Goal: Task Accomplishment & Management: Manage account settings

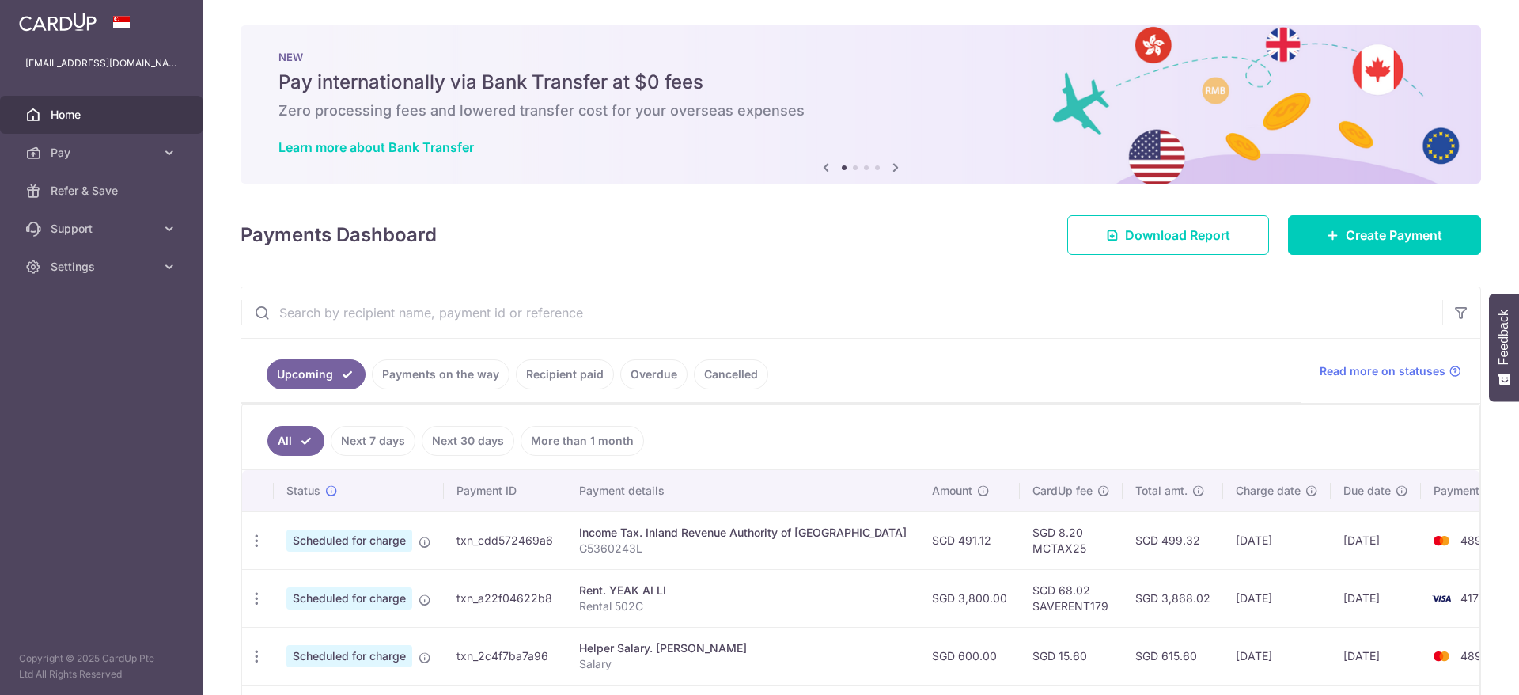
scroll to position [119, 0]
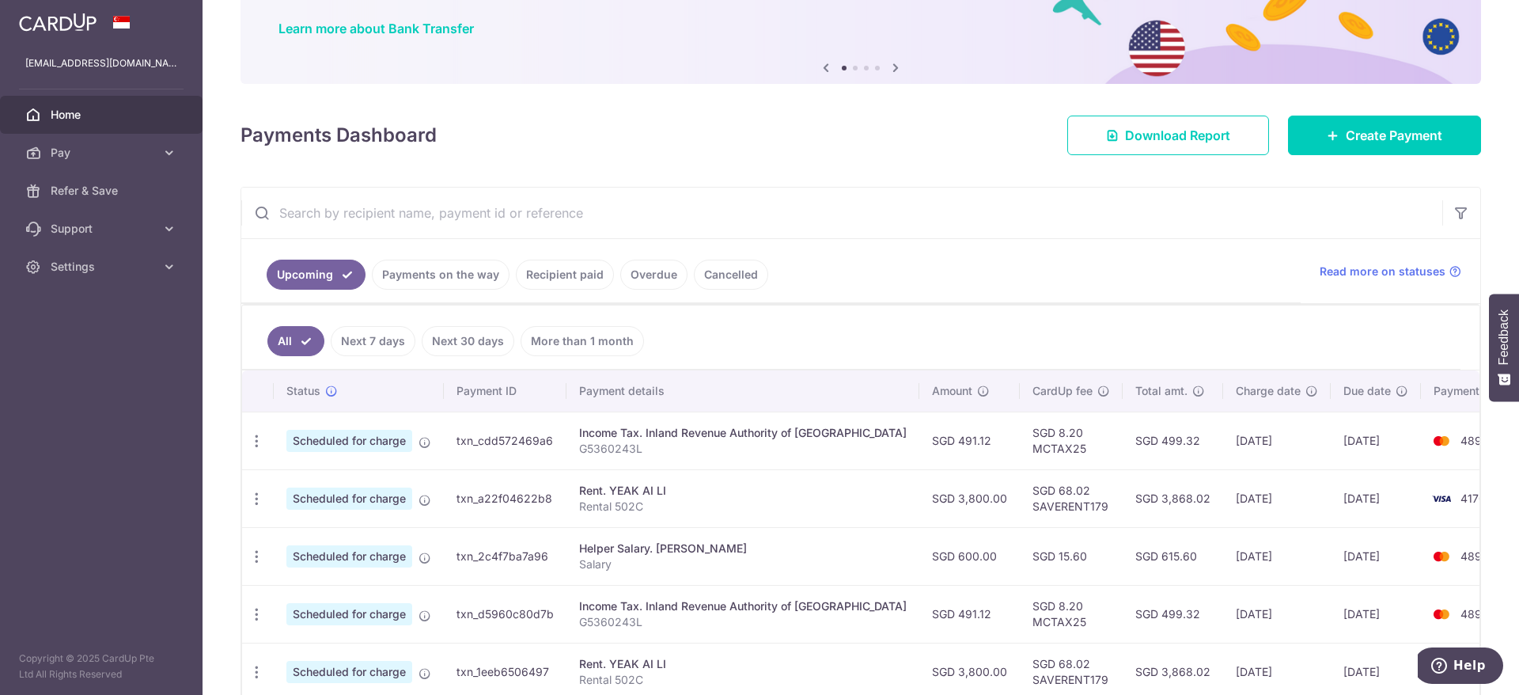
drag, startPoint x: 763, startPoint y: 557, endPoint x: 822, endPoint y: 551, distance: 59.7
click at [764, 557] on p "Salary" at bounding box center [743, 564] width 328 height 16
click at [248, 557] on div "Update payment Cancel payment" at bounding box center [256, 556] width 29 height 29
click at [259, 556] on icon "button" at bounding box center [256, 556] width 17 height 17
click at [331, 636] on span "Cancel payment" at bounding box center [341, 638] width 106 height 19
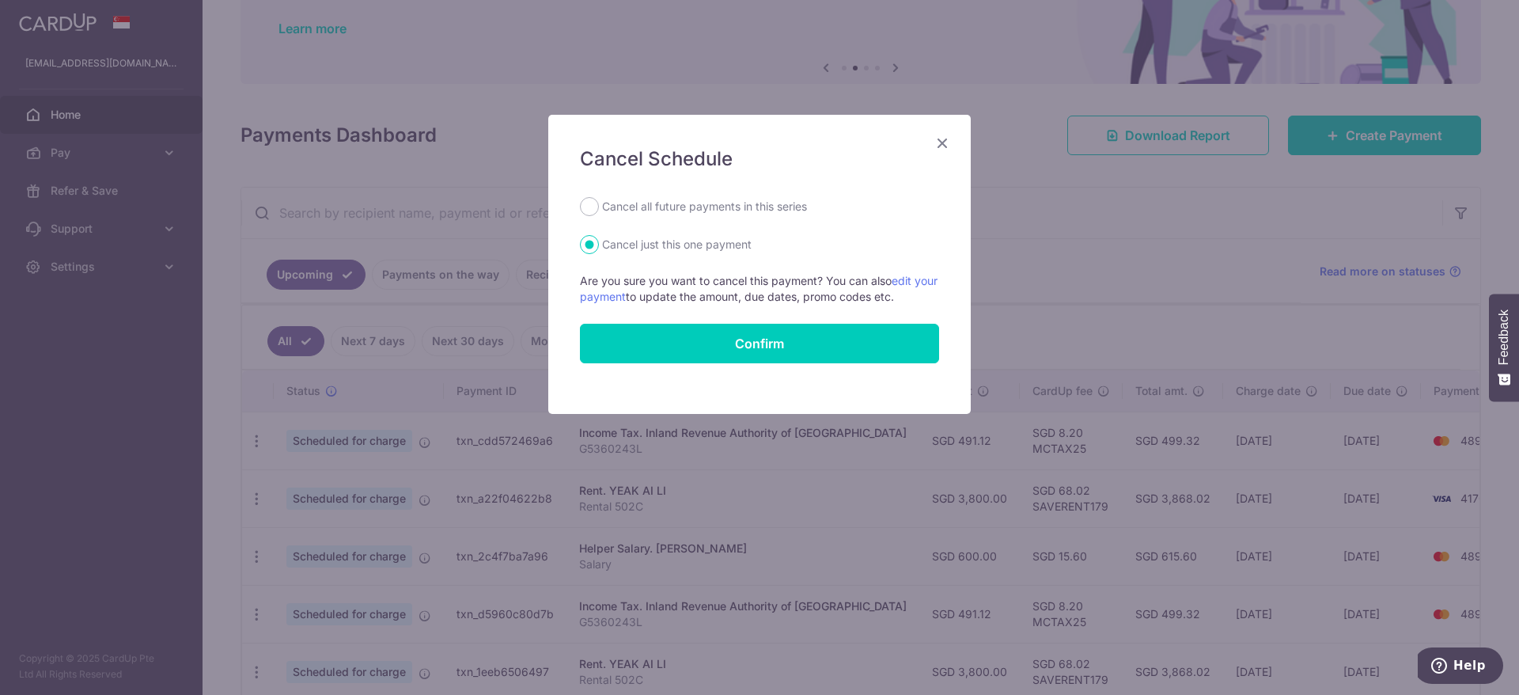
click at [645, 202] on label "Cancel all future payments in this series" at bounding box center [704, 206] width 205 height 19
click at [599, 202] on input "Cancel all future payments in this series" at bounding box center [589, 206] width 19 height 19
radio input "true"
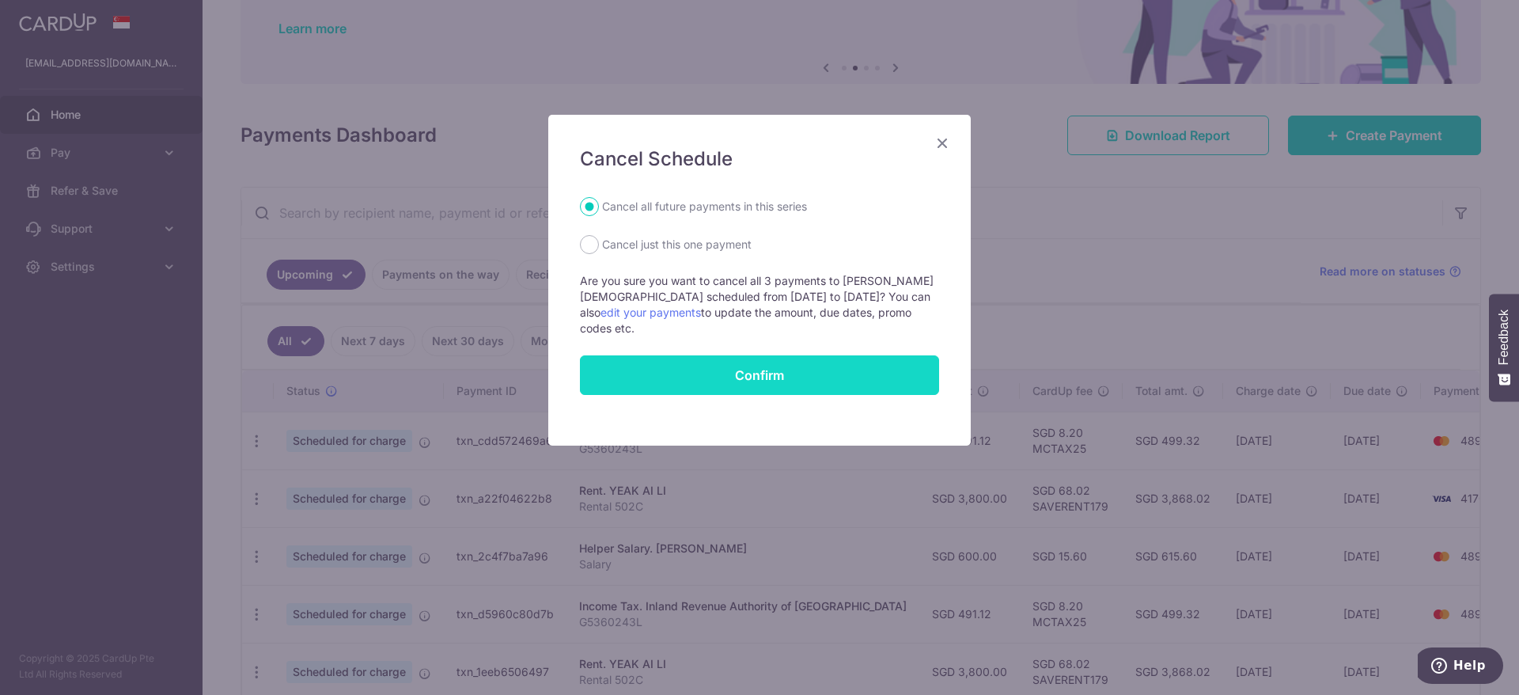
click at [779, 366] on button "Confirm" at bounding box center [759, 375] width 359 height 40
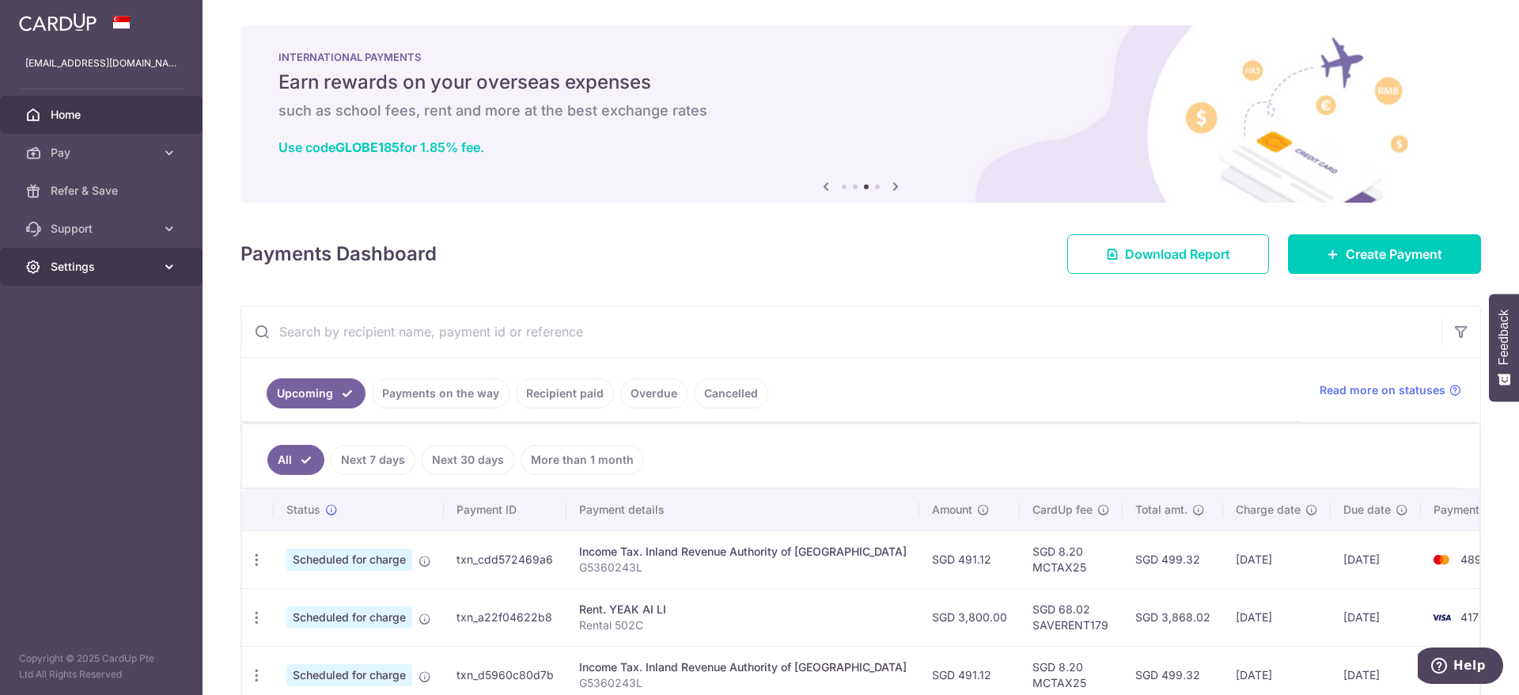
click at [100, 259] on span "Settings" at bounding box center [103, 267] width 104 height 16
click at [89, 348] on span "Logout" at bounding box center [103, 343] width 104 height 16
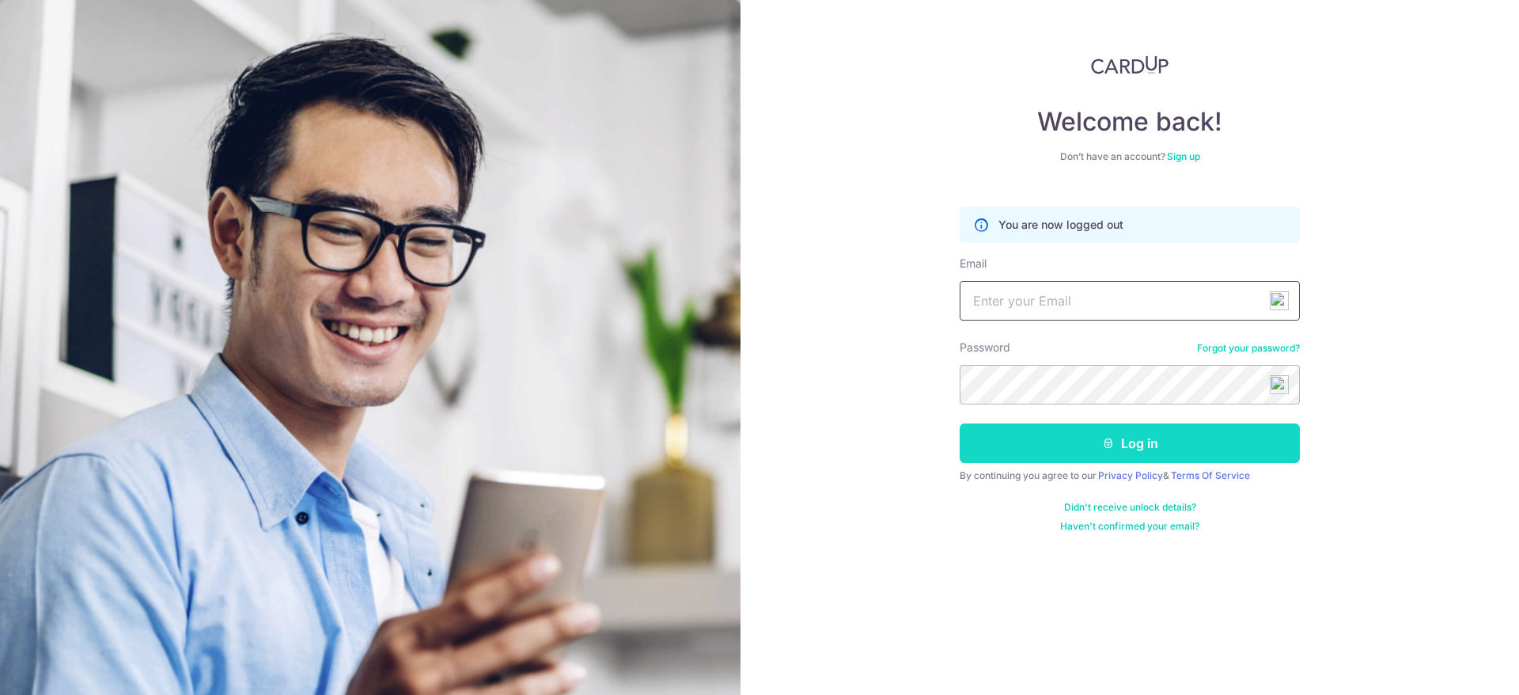
type input "[EMAIL_ADDRESS][DOMAIN_NAME]"
click at [1072, 457] on button "Log in" at bounding box center [1130, 443] width 340 height 40
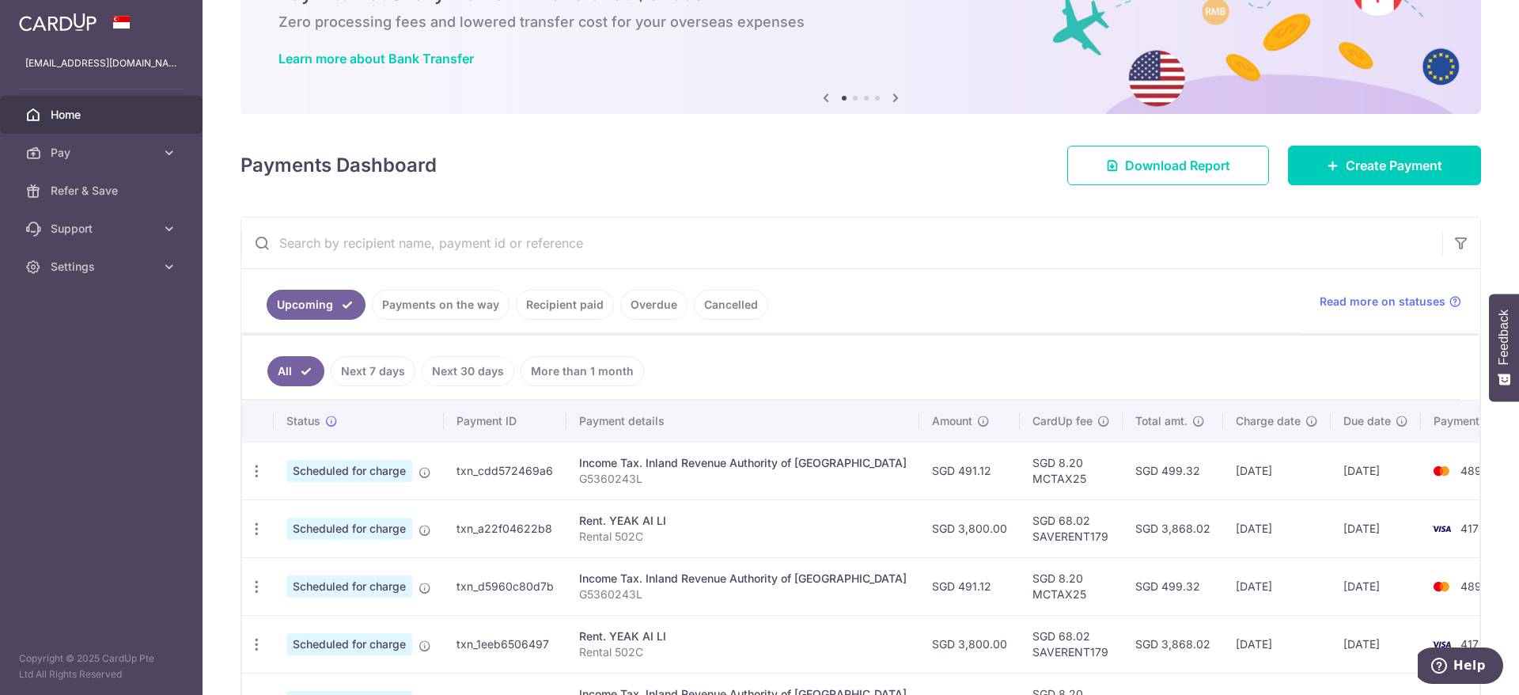
scroll to position [119, 0]
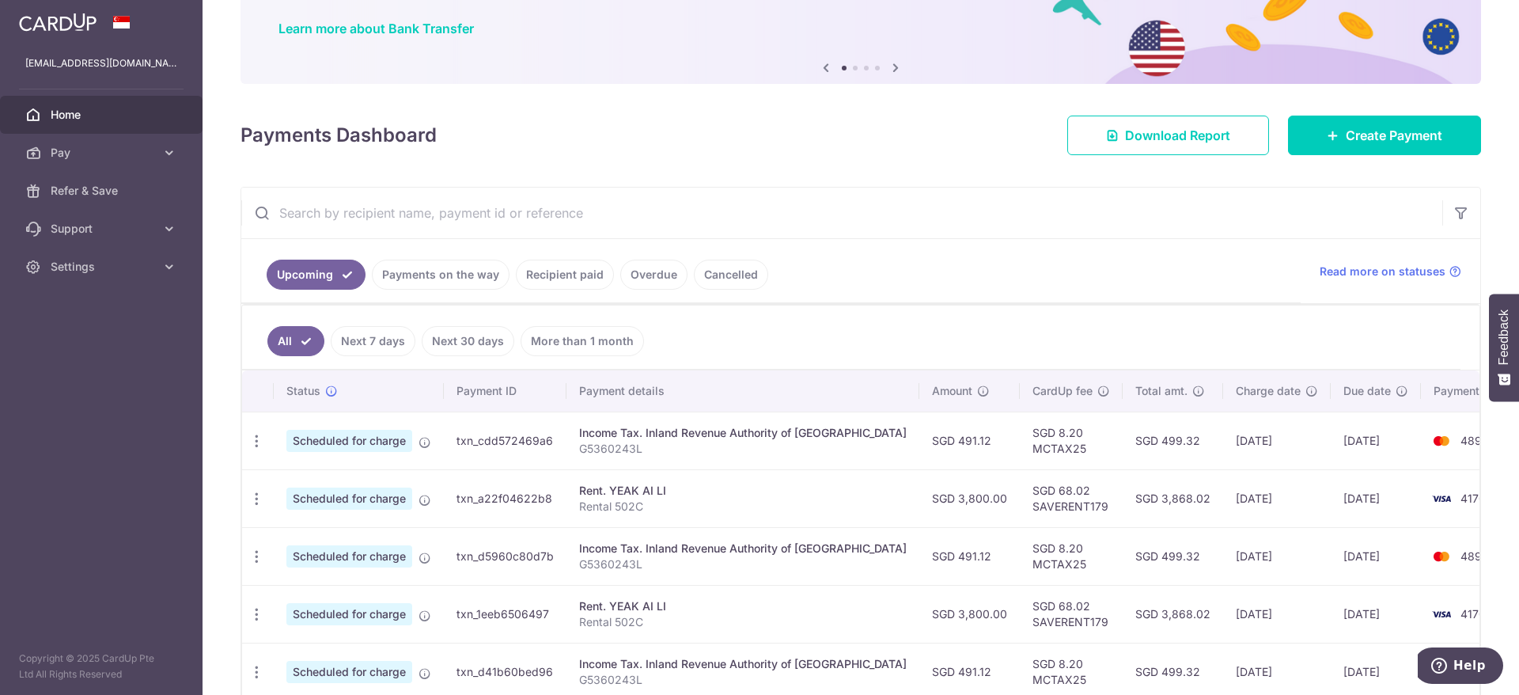
click at [471, 270] on link "Payments on the way" at bounding box center [441, 275] width 138 height 30
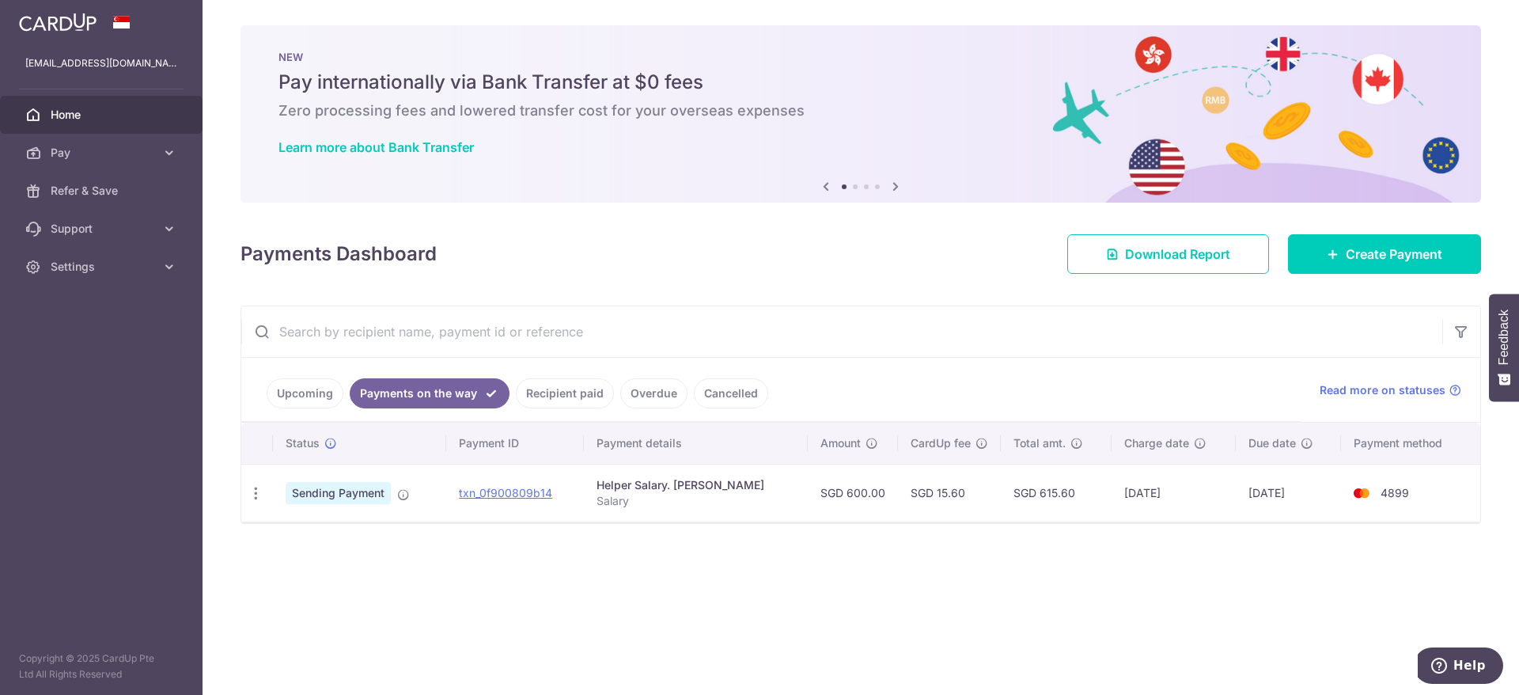
click at [567, 392] on link "Recipient paid" at bounding box center [565, 393] width 98 height 30
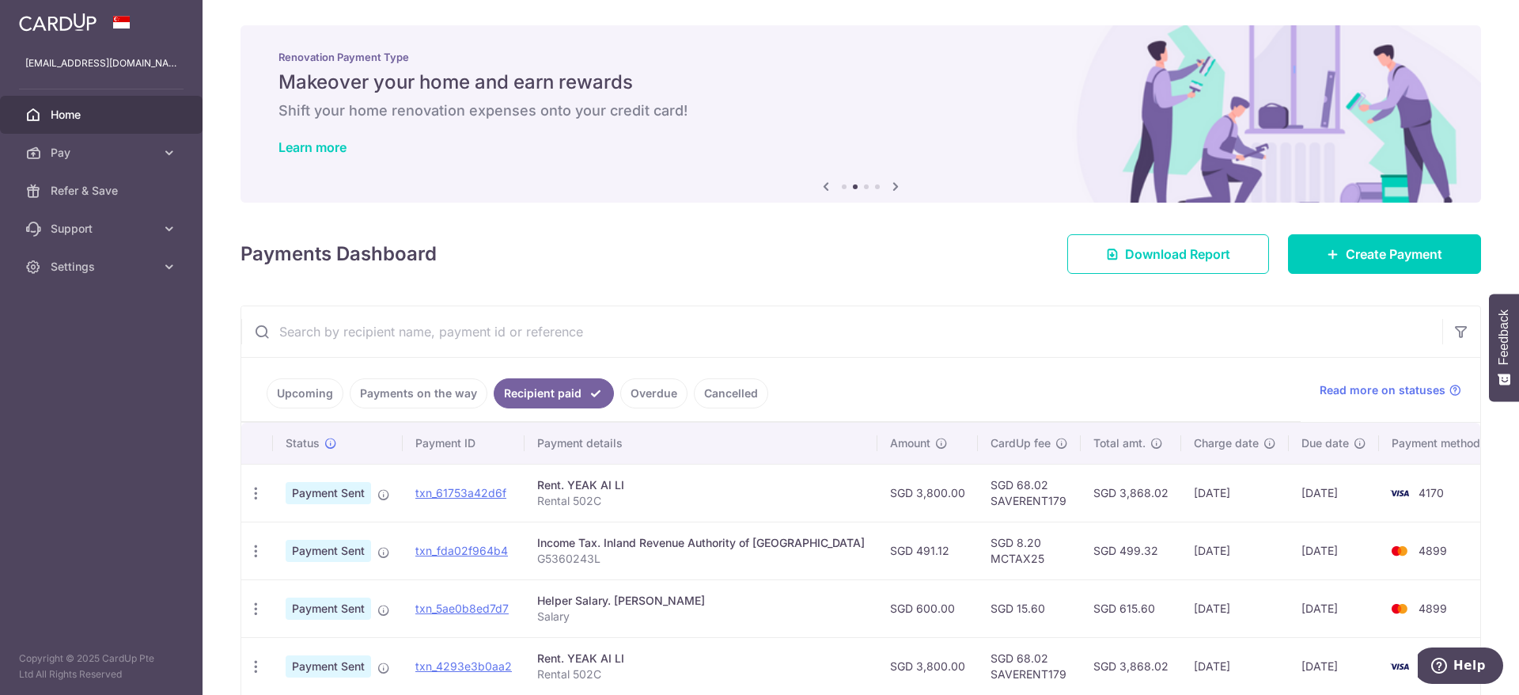
click at [654, 392] on link "Overdue" at bounding box center [653, 393] width 67 height 30
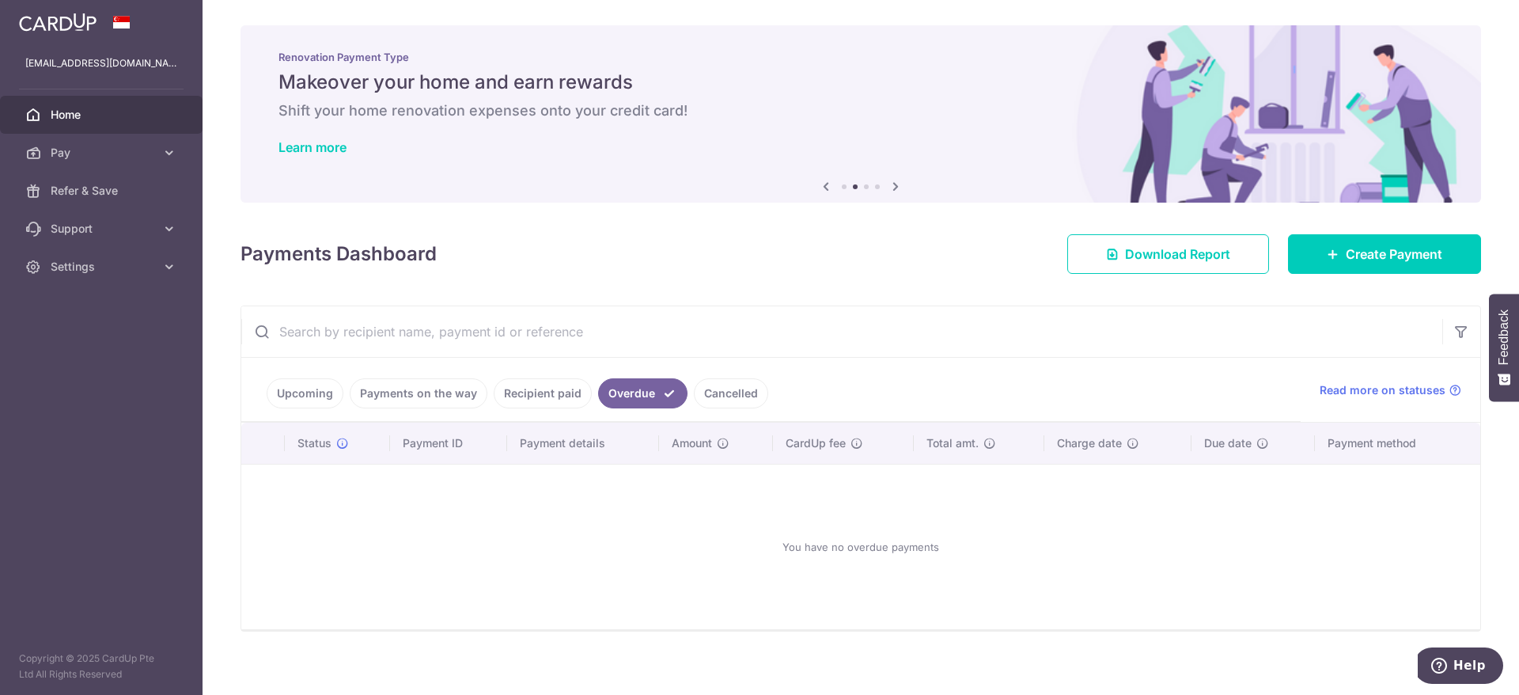
click at [741, 396] on link "Cancelled" at bounding box center [731, 393] width 74 height 30
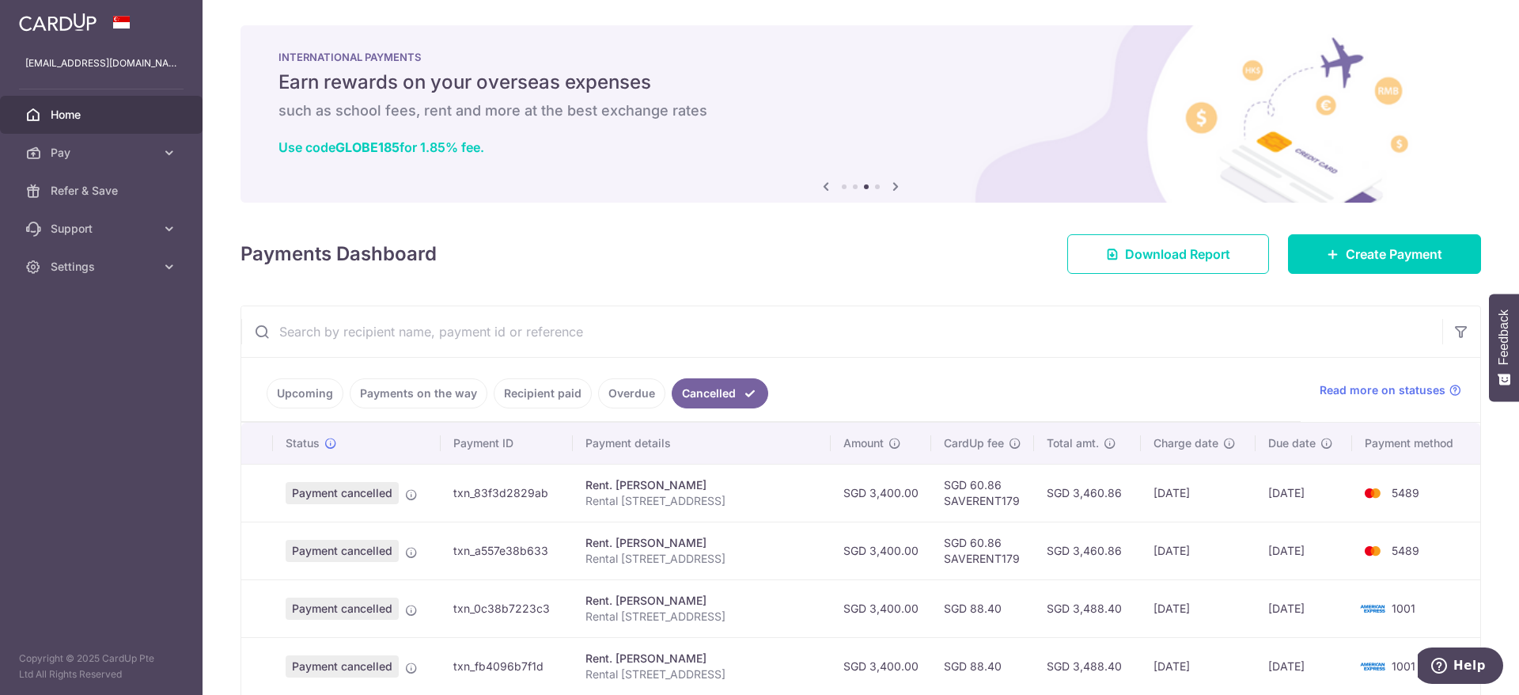
click at [304, 396] on link "Upcoming" at bounding box center [305, 393] width 77 height 30
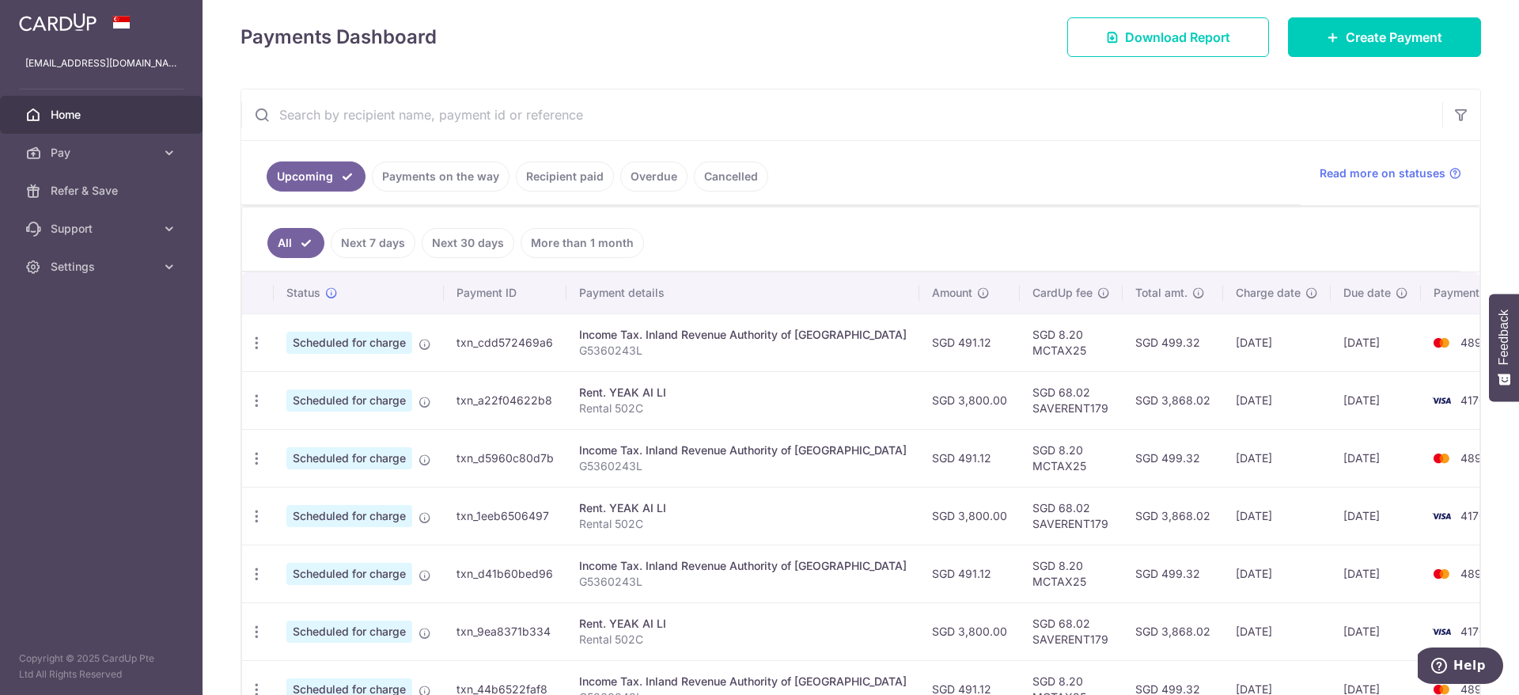
scroll to position [195, 0]
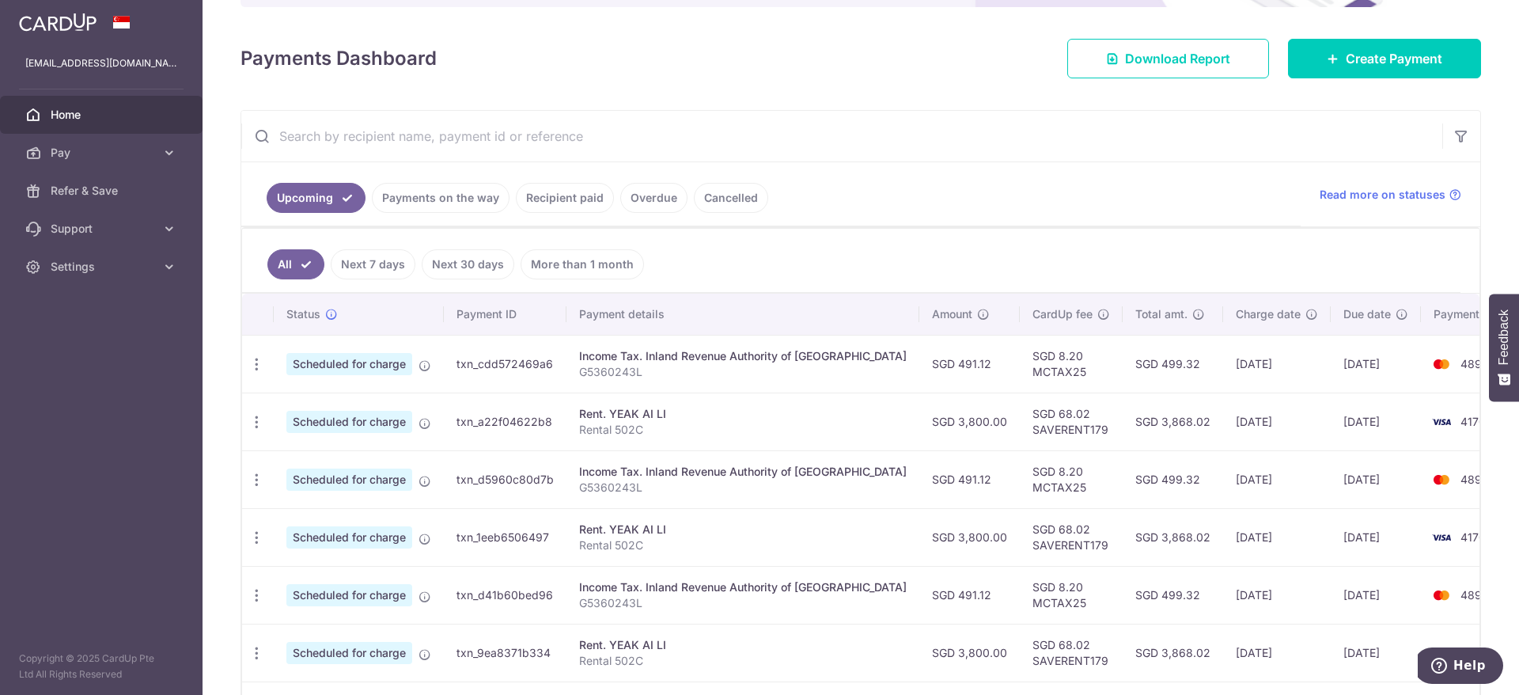
click at [374, 264] on link "Next 7 days" at bounding box center [373, 264] width 85 height 30
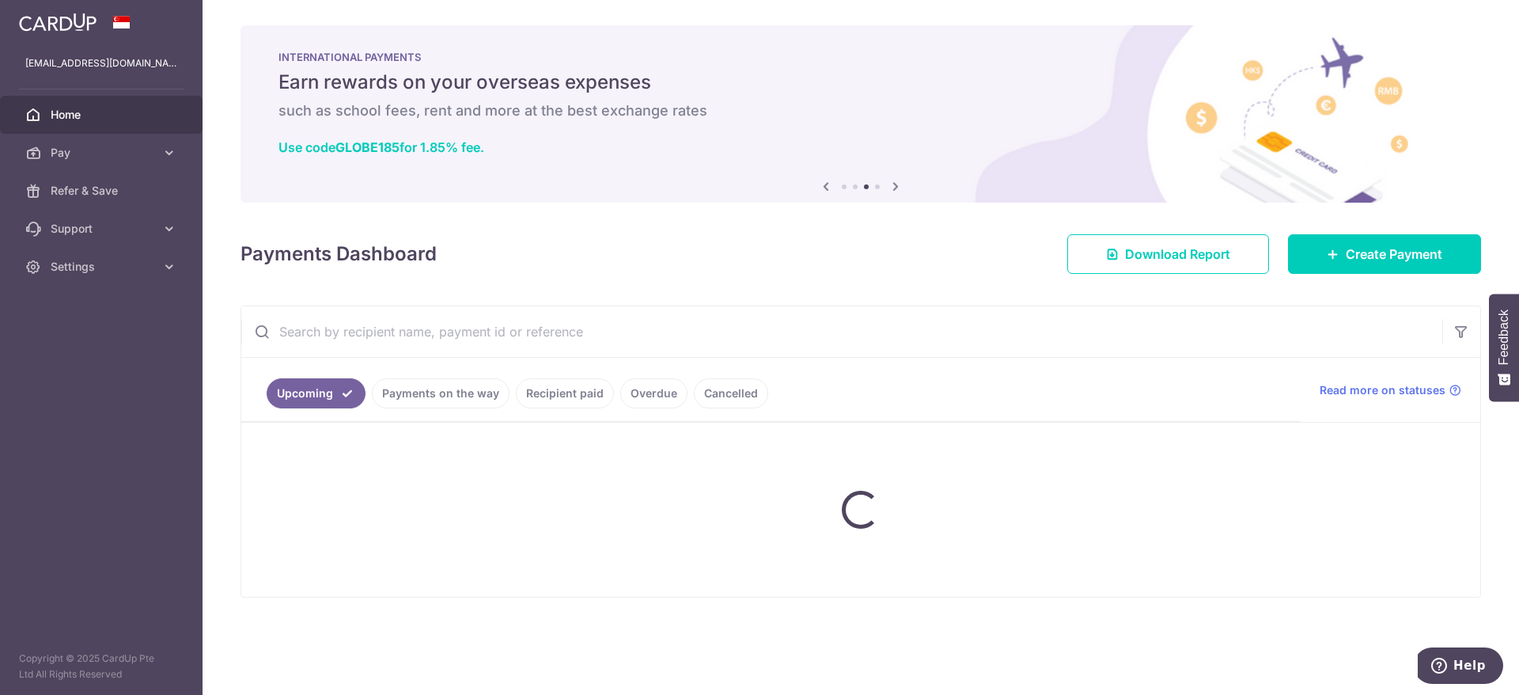
scroll to position [0, 0]
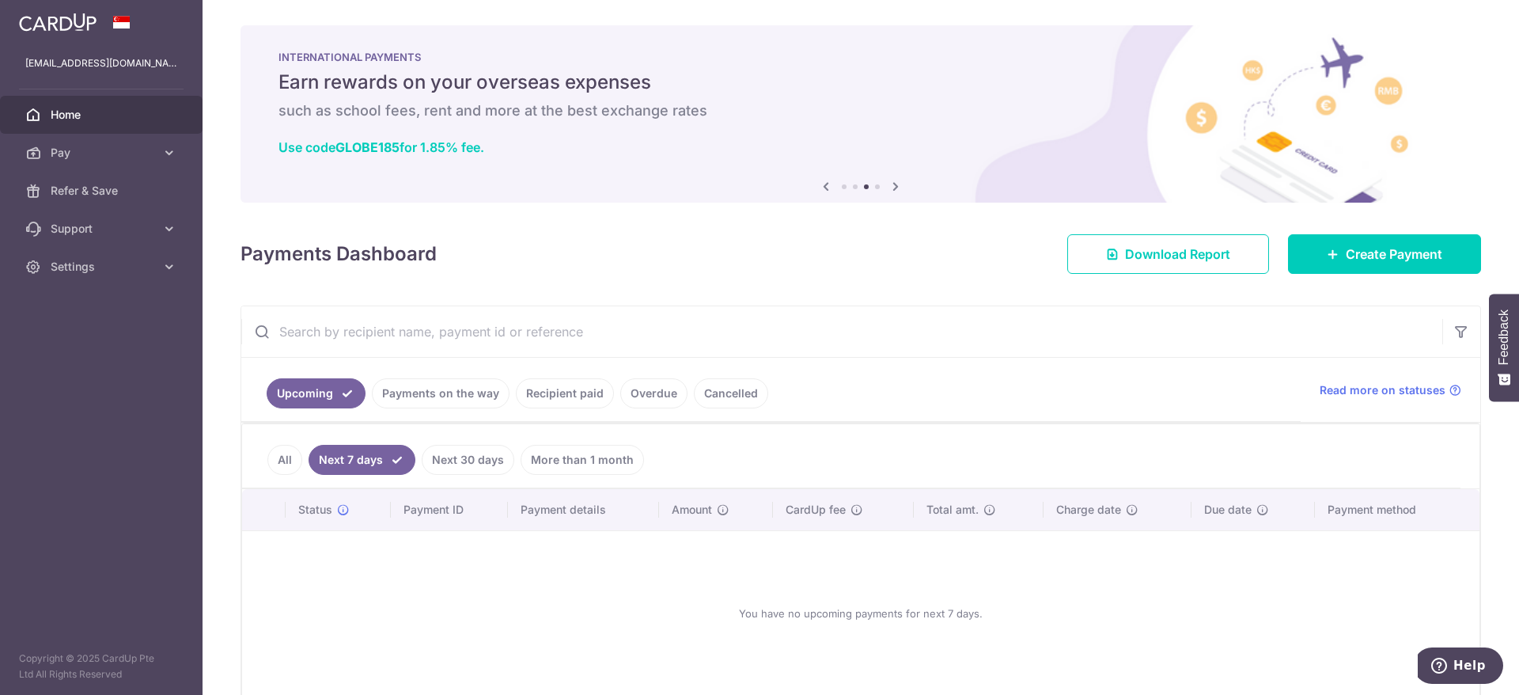
click at [452, 453] on link "Next 30 days" at bounding box center [468, 460] width 93 height 30
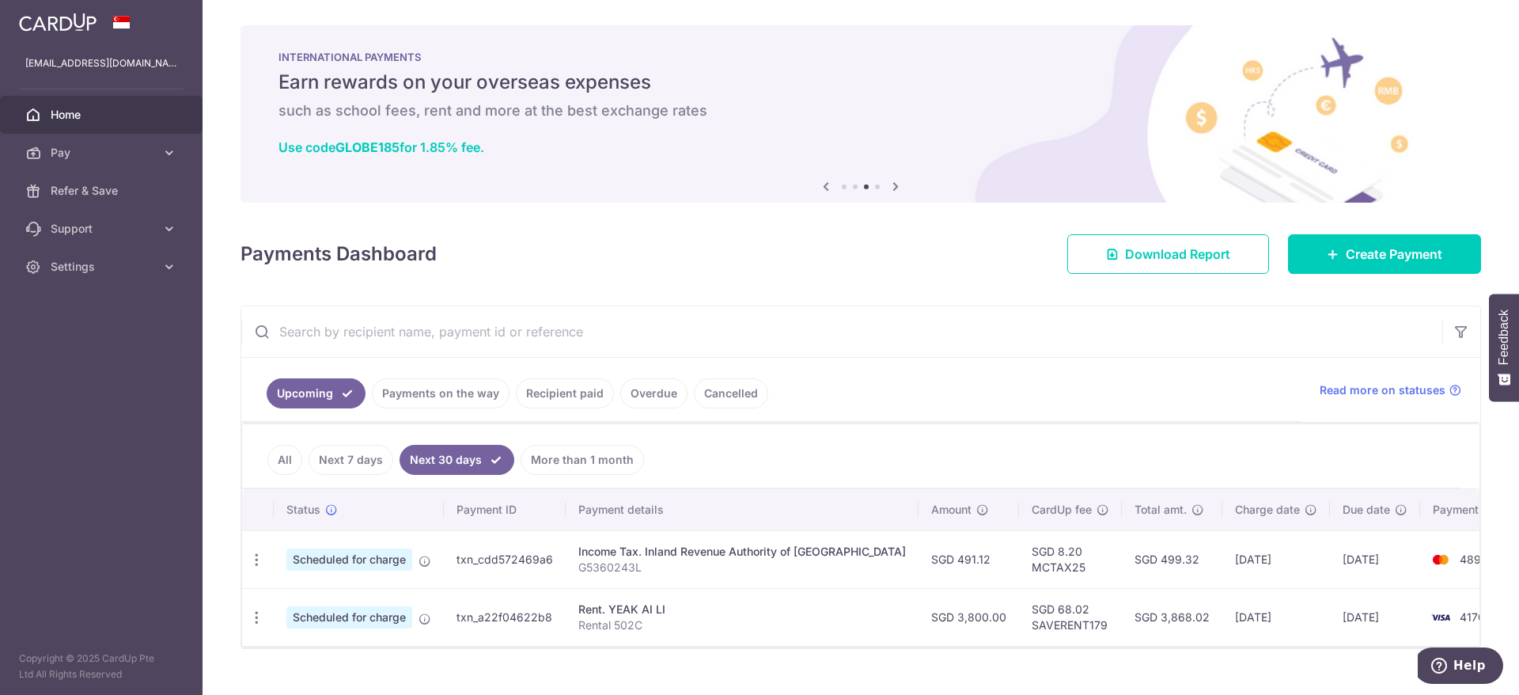
scroll to position [28, 0]
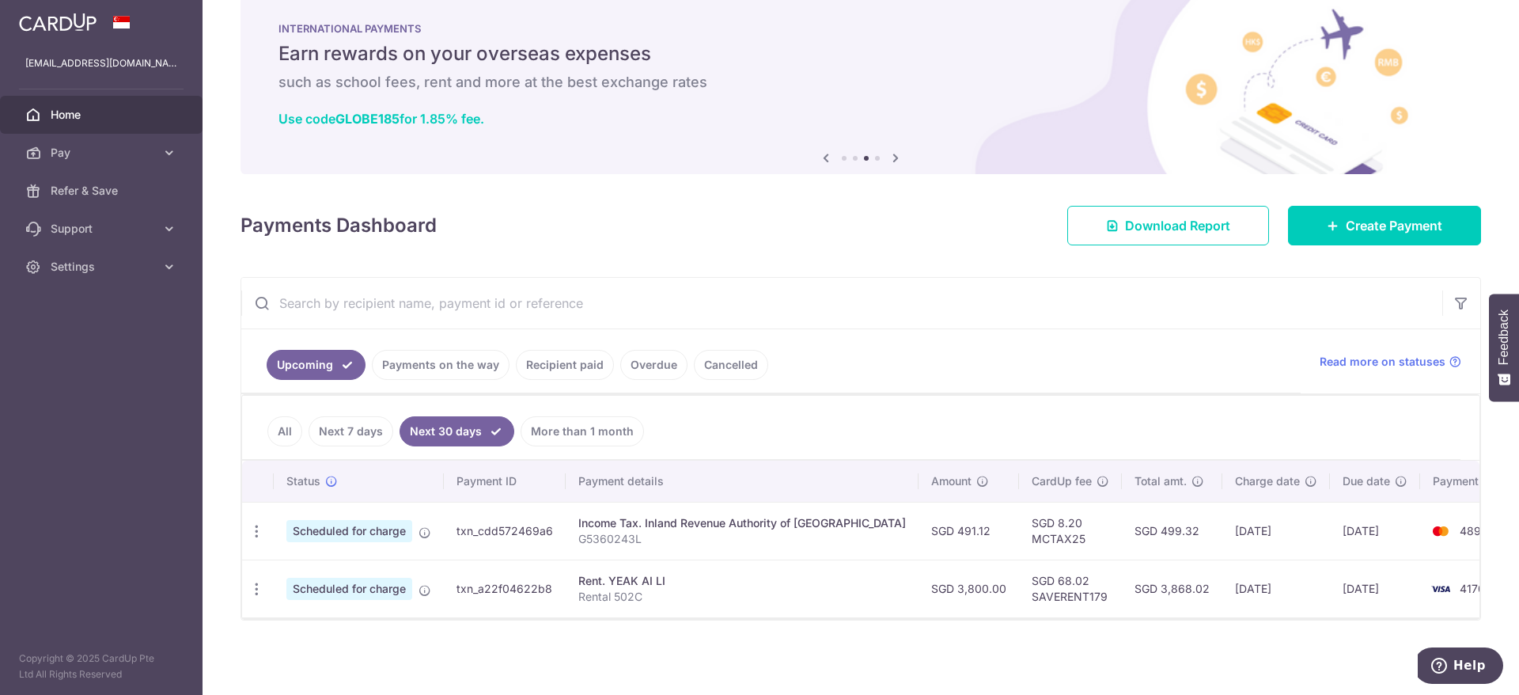
click at [552, 428] on link "More than 1 month" at bounding box center [582, 431] width 123 height 30
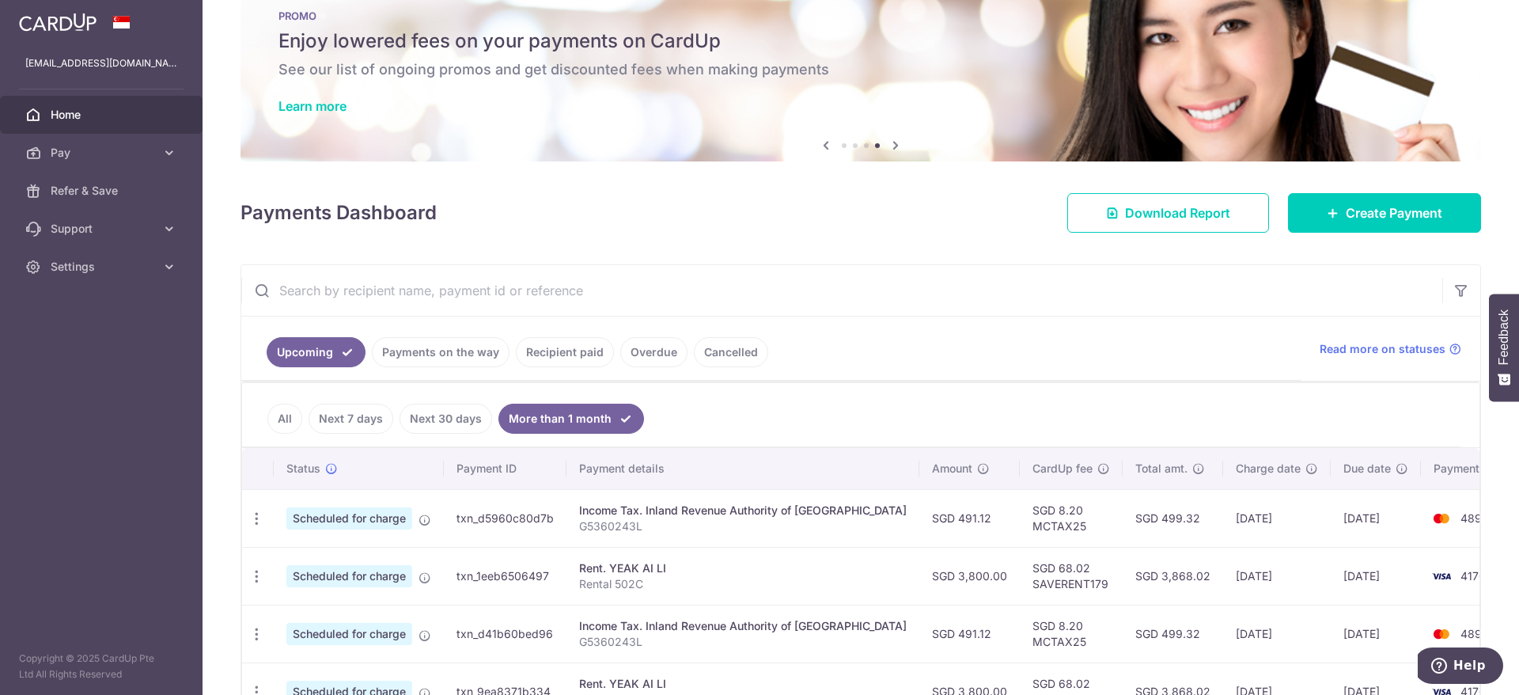
scroll to position [0, 0]
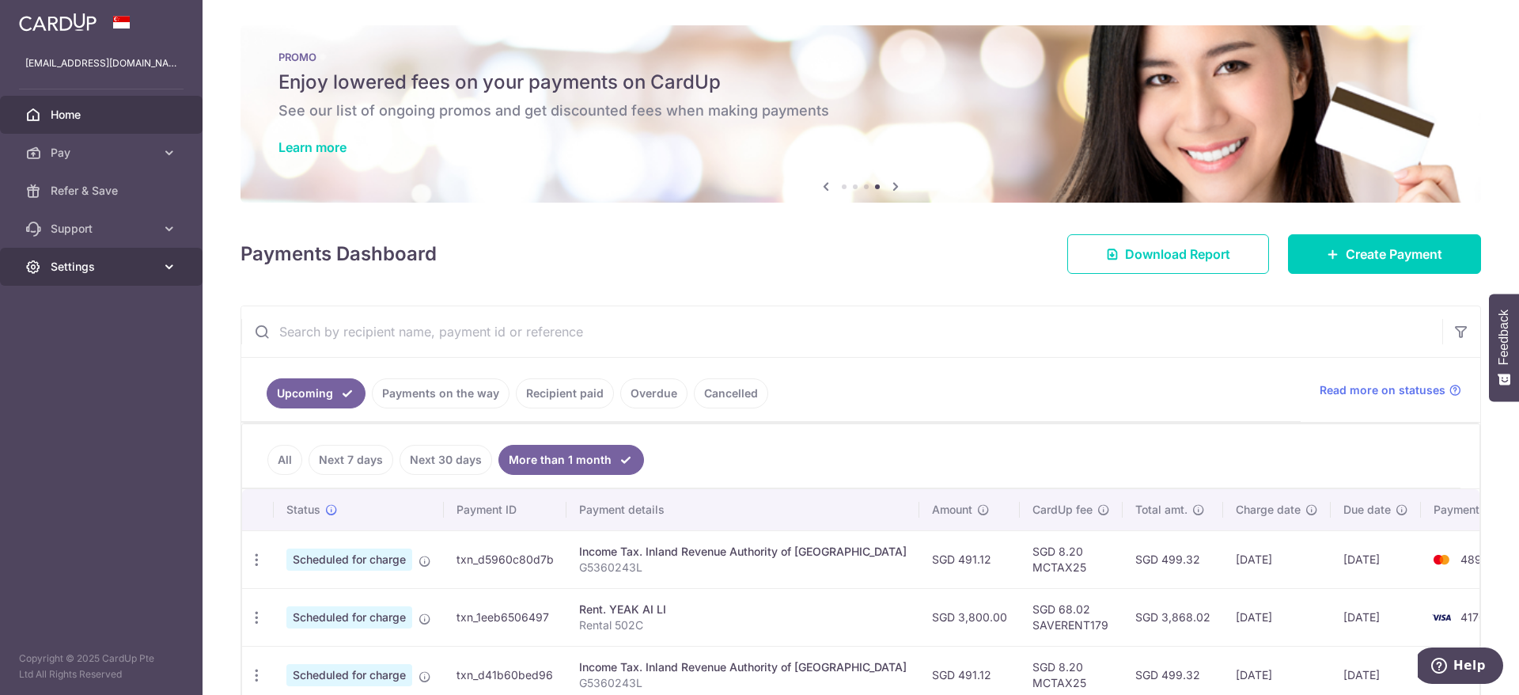
click at [93, 261] on span "Settings" at bounding box center [103, 267] width 104 height 16
click at [89, 356] on link "Logout" at bounding box center [101, 343] width 203 height 38
